Goal: Navigation & Orientation: Find specific page/section

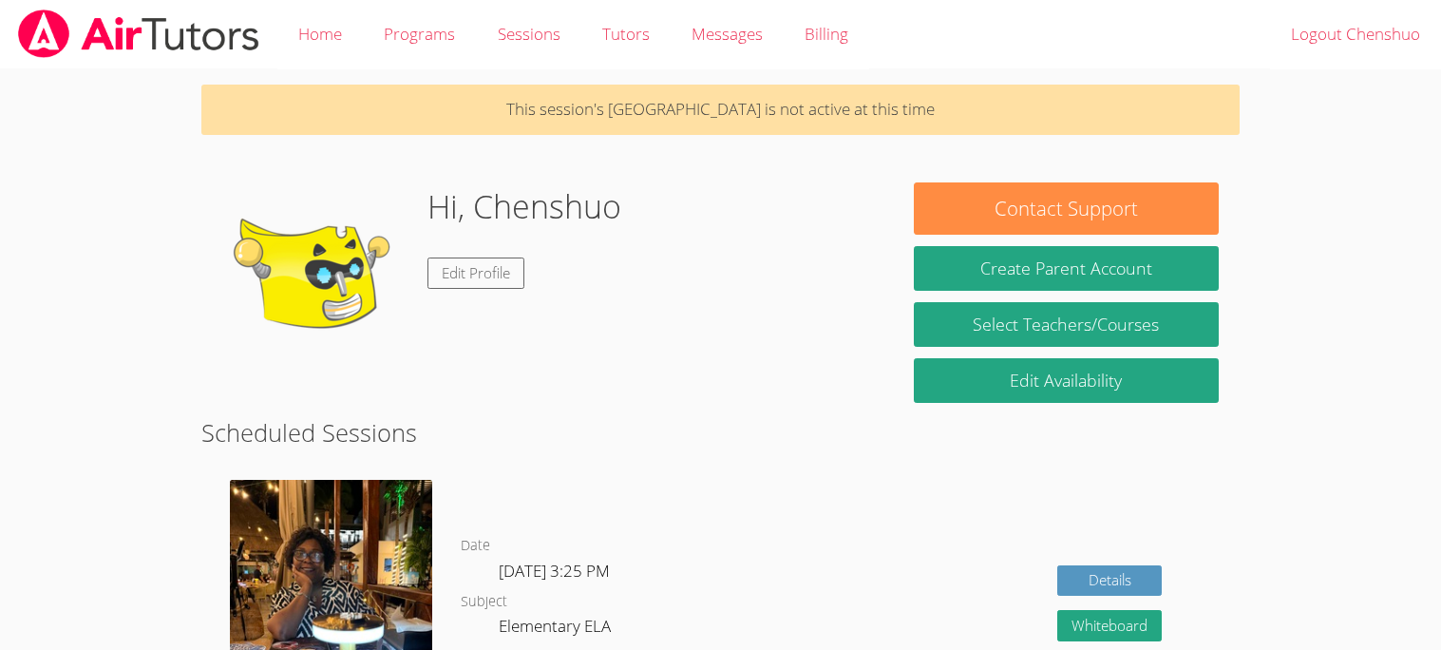
click at [604, 440] on h2 "Scheduled Sessions" at bounding box center [720, 432] width 1038 height 36
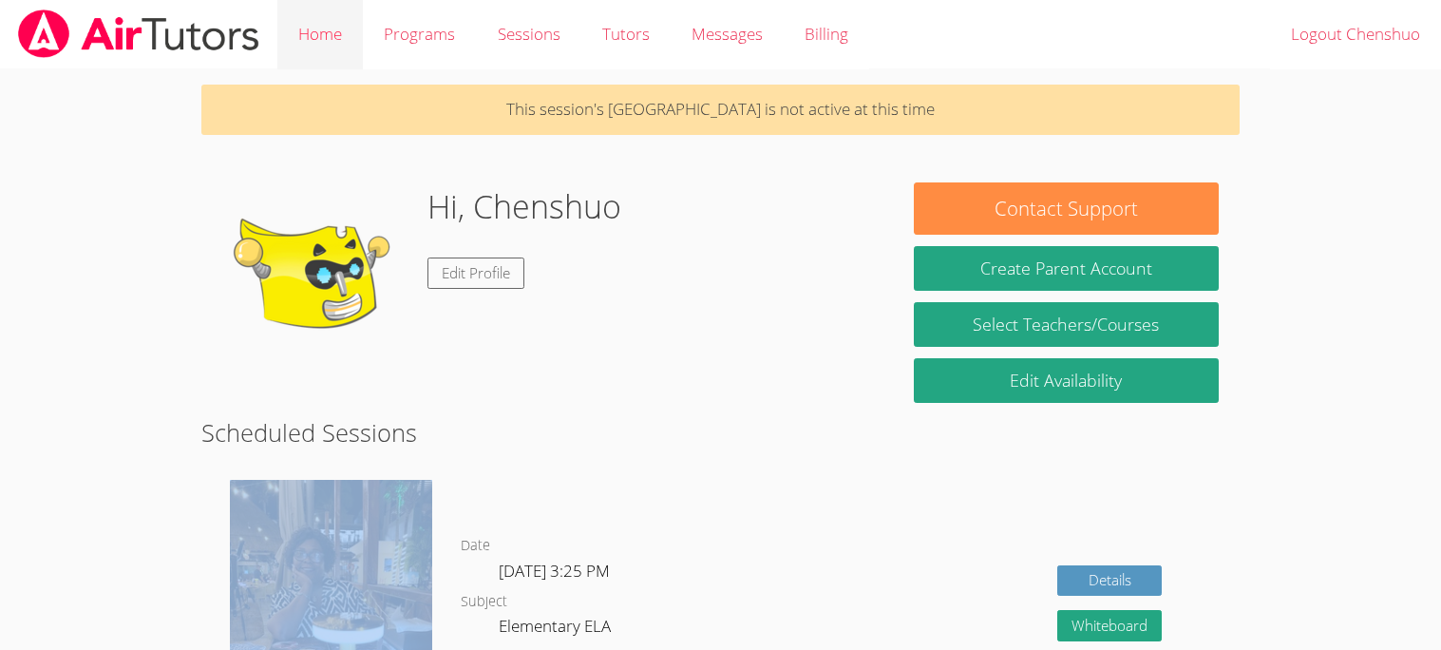
click at [321, 28] on link "Home" at bounding box center [320, 34] width 86 height 69
